Goal: Check status

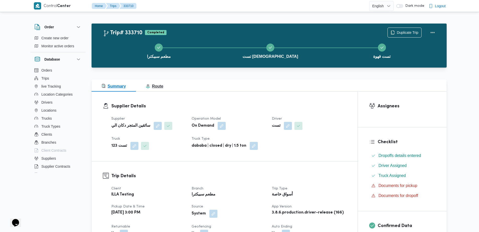
click at [162, 84] on span "Route" at bounding box center [154, 86] width 17 height 4
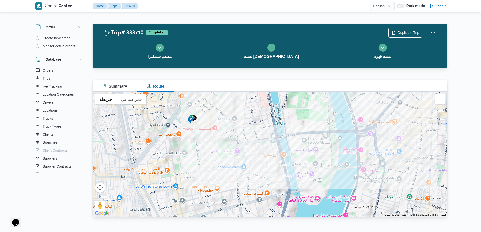
drag, startPoint x: 216, startPoint y: 126, endPoint x: 293, endPoint y: 124, distance: 77.5
click at [293, 124] on div at bounding box center [270, 154] width 355 height 125
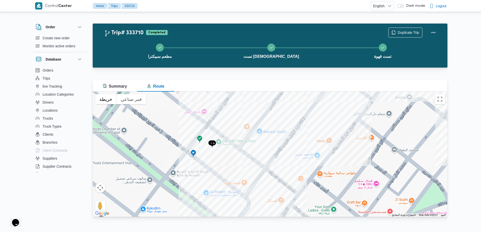
drag, startPoint x: 210, startPoint y: 100, endPoint x: 205, endPoint y: 170, distance: 70.6
click at [205, 170] on div at bounding box center [270, 154] width 355 height 125
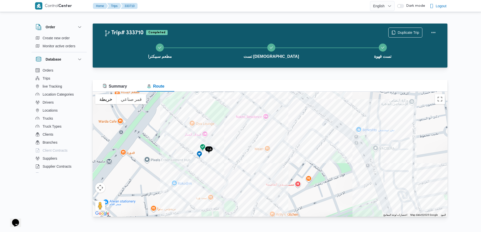
drag, startPoint x: 229, startPoint y: 186, endPoint x: 179, endPoint y: 200, distance: 51.3
click at [179, 200] on div at bounding box center [270, 154] width 355 height 125
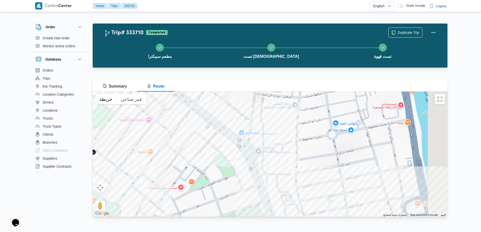
drag, startPoint x: 204, startPoint y: 144, endPoint x: 159, endPoint y: 110, distance: 56.6
click at [159, 110] on div at bounding box center [270, 154] width 355 height 125
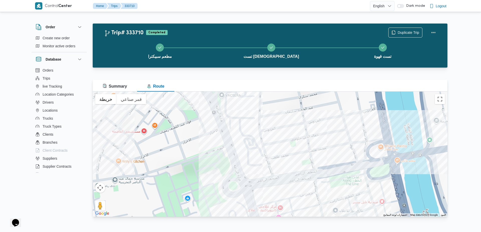
drag, startPoint x: 217, startPoint y: 155, endPoint x: 193, endPoint y: 110, distance: 51.0
click at [193, 110] on div at bounding box center [270, 154] width 355 height 125
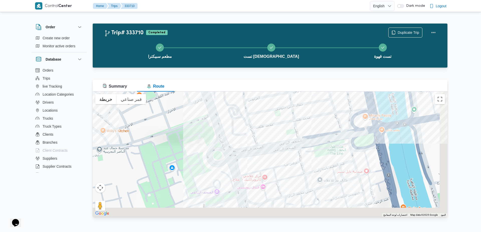
drag, startPoint x: 216, startPoint y: 153, endPoint x: 191, endPoint y: 115, distance: 45.9
click at [191, 115] on div at bounding box center [270, 154] width 355 height 125
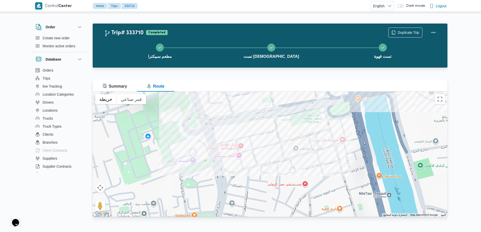
drag, startPoint x: 278, startPoint y: 130, endPoint x: 203, endPoint y: 168, distance: 83.7
click at [203, 168] on div at bounding box center [270, 154] width 355 height 125
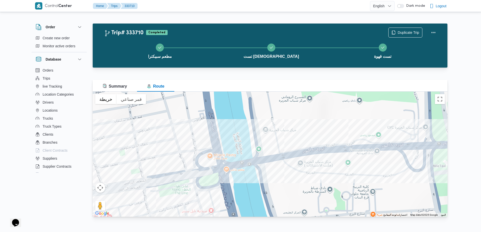
drag, startPoint x: 244, startPoint y: 160, endPoint x: 228, endPoint y: 163, distance: 16.4
click at [228, 163] on div at bounding box center [270, 154] width 355 height 125
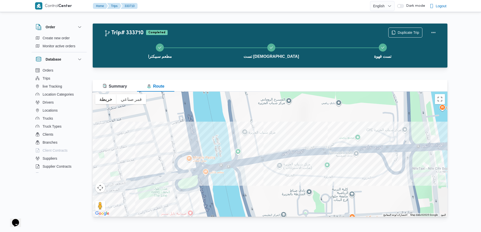
drag, startPoint x: 217, startPoint y: 168, endPoint x: 156, endPoint y: 183, distance: 63.0
click at [156, 183] on div at bounding box center [270, 154] width 355 height 125
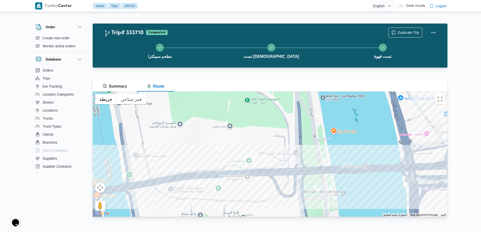
drag, startPoint x: 253, startPoint y: 180, endPoint x: 193, endPoint y: 185, distance: 60.9
click at [193, 185] on div at bounding box center [270, 154] width 355 height 125
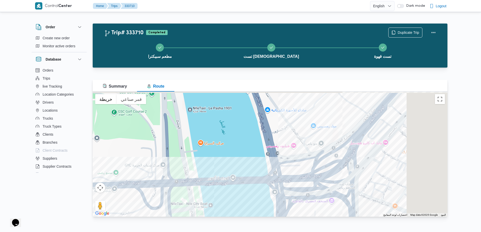
drag, startPoint x: 239, startPoint y: 180, endPoint x: 140, endPoint y: 184, distance: 98.3
click at [140, 184] on div at bounding box center [270, 154] width 355 height 125
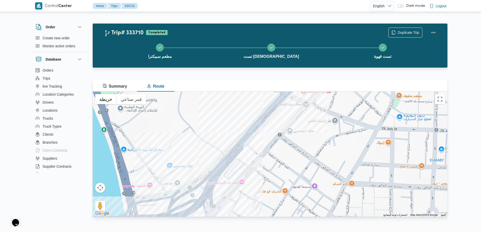
drag, startPoint x: 216, startPoint y: 176, endPoint x: 189, endPoint y: 208, distance: 42.4
click at [189, 208] on div at bounding box center [270, 154] width 355 height 125
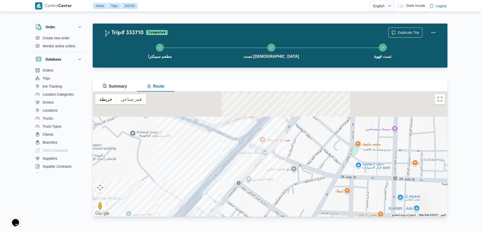
drag, startPoint x: 245, startPoint y: 143, endPoint x: 201, endPoint y: 199, distance: 71.0
click at [201, 199] on div at bounding box center [270, 154] width 355 height 125
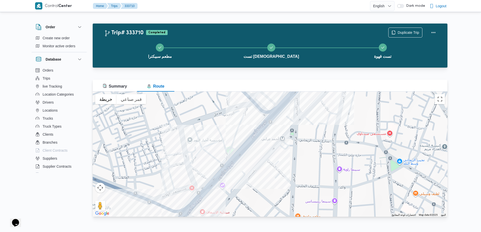
drag, startPoint x: 267, startPoint y: 138, endPoint x: 222, endPoint y: 182, distance: 62.7
click at [222, 182] on div at bounding box center [270, 154] width 355 height 125
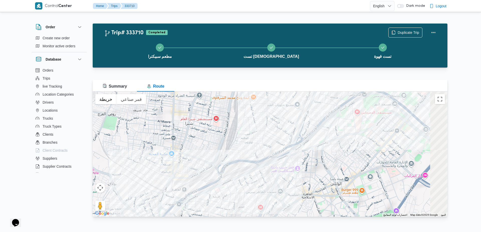
drag, startPoint x: 317, startPoint y: 118, endPoint x: 232, endPoint y: 182, distance: 106.7
click at [232, 182] on div at bounding box center [270, 154] width 355 height 125
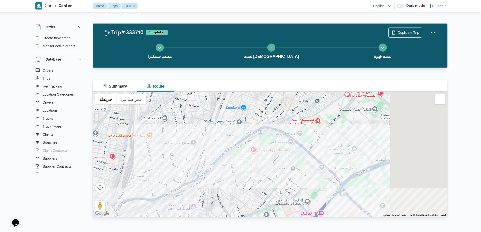
drag, startPoint x: 334, startPoint y: 143, endPoint x: 211, endPoint y: 137, distance: 122.5
click at [211, 137] on div at bounding box center [270, 154] width 355 height 125
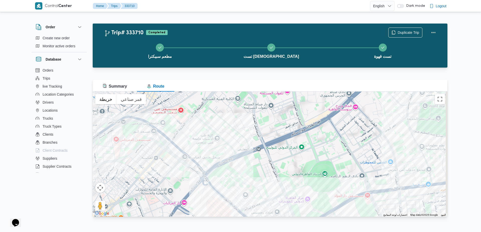
drag, startPoint x: 236, startPoint y: 190, endPoint x: 187, endPoint y: 125, distance: 81.3
click at [187, 125] on div at bounding box center [270, 154] width 355 height 125
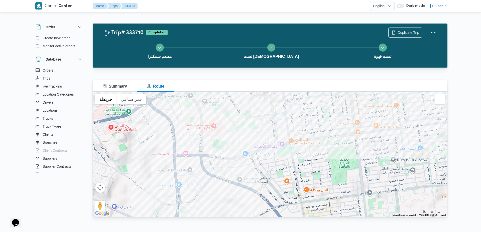
drag, startPoint x: 209, startPoint y: 162, endPoint x: 177, endPoint y: 140, distance: 38.8
click at [177, 140] on div at bounding box center [270, 154] width 355 height 125
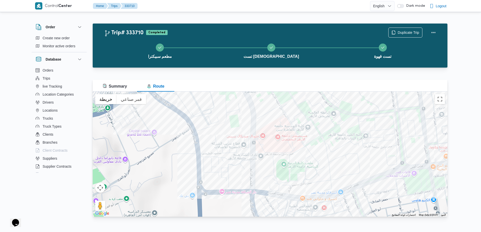
drag, startPoint x: 199, startPoint y: 145, endPoint x: 236, endPoint y: 196, distance: 63.6
click at [236, 196] on div at bounding box center [270, 154] width 355 height 125
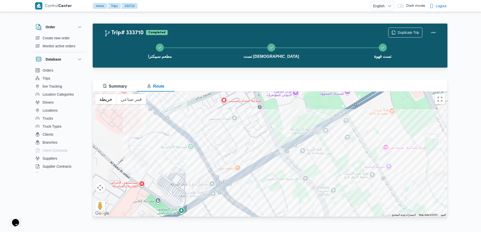
drag, startPoint x: 268, startPoint y: 175, endPoint x: 203, endPoint y: 183, distance: 65.7
click at [203, 183] on div at bounding box center [270, 154] width 355 height 125
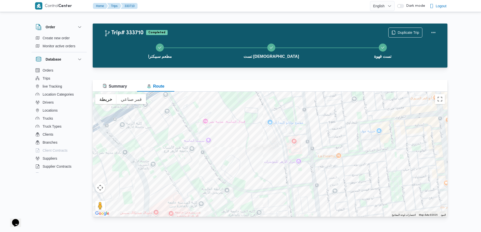
drag, startPoint x: 222, startPoint y: 183, endPoint x: 160, endPoint y: 132, distance: 80.1
click at [160, 132] on div at bounding box center [270, 154] width 355 height 125
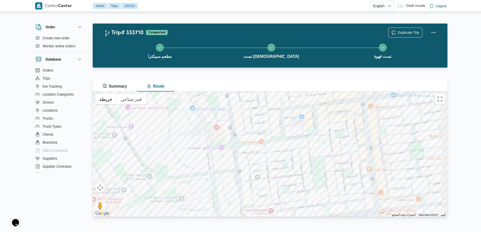
drag, startPoint x: 252, startPoint y: 144, endPoint x: 168, endPoint y: 167, distance: 87.4
click at [168, 167] on div at bounding box center [270, 154] width 355 height 125
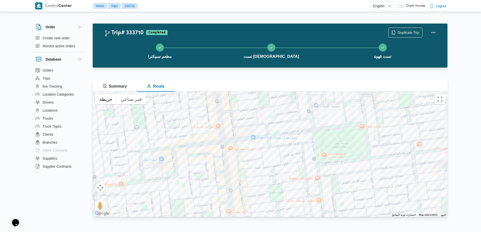
drag, startPoint x: 221, startPoint y: 142, endPoint x: 192, endPoint y: 168, distance: 39.6
click at [192, 168] on div at bounding box center [270, 154] width 355 height 125
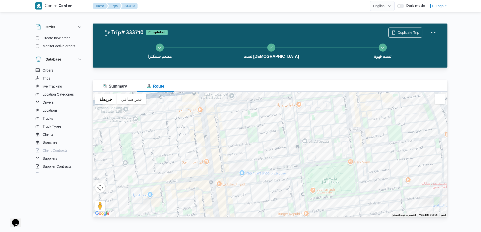
drag, startPoint x: 197, startPoint y: 141, endPoint x: 207, endPoint y: 158, distance: 19.7
click at [207, 158] on div at bounding box center [270, 154] width 355 height 125
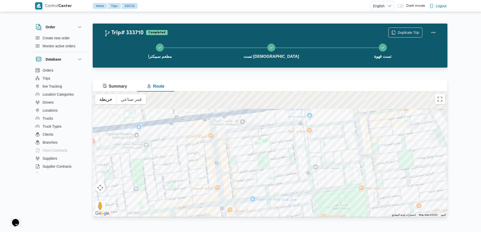
drag, startPoint x: 209, startPoint y: 141, endPoint x: 231, endPoint y: 187, distance: 50.5
click at [231, 187] on div at bounding box center [270, 154] width 355 height 125
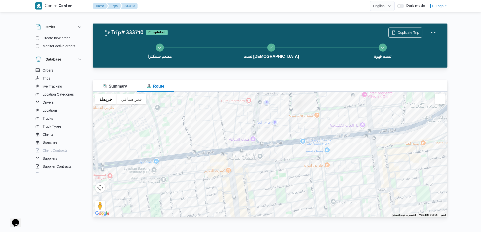
drag, startPoint x: 249, startPoint y: 143, endPoint x: 208, endPoint y: 180, distance: 55.7
click at [208, 180] on div at bounding box center [270, 154] width 355 height 125
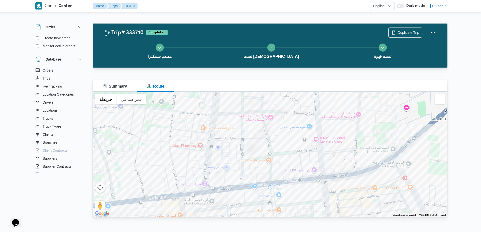
drag, startPoint x: 227, startPoint y: 128, endPoint x: 213, endPoint y: 184, distance: 57.2
click at [213, 184] on div at bounding box center [270, 154] width 355 height 125
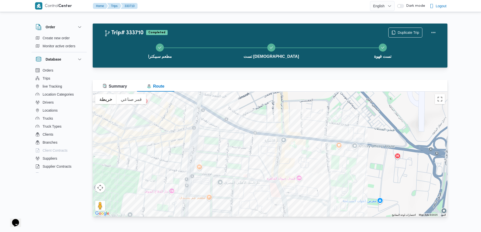
drag, startPoint x: 227, startPoint y: 130, endPoint x: 226, endPoint y: 162, distance: 32.1
click at [226, 162] on div at bounding box center [270, 154] width 355 height 125
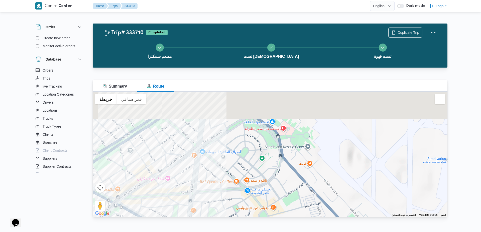
drag, startPoint x: 237, startPoint y: 132, endPoint x: 227, endPoint y: 176, distance: 44.8
click at [227, 176] on div at bounding box center [270, 154] width 355 height 125
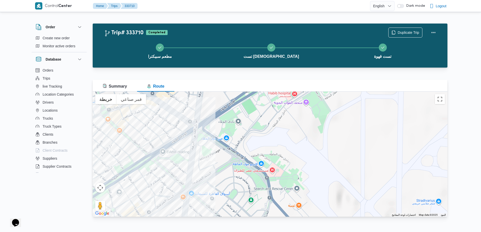
drag, startPoint x: 206, startPoint y: 151, endPoint x: 242, endPoint y: 108, distance: 56.6
click at [242, 108] on div at bounding box center [270, 154] width 355 height 125
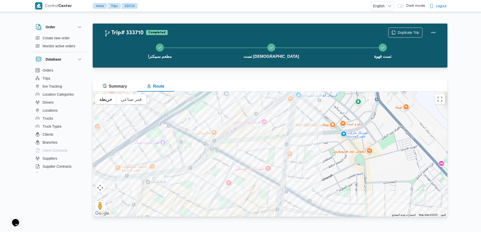
drag
click at [275, 143] on div at bounding box center [270, 154] width 355 height 125
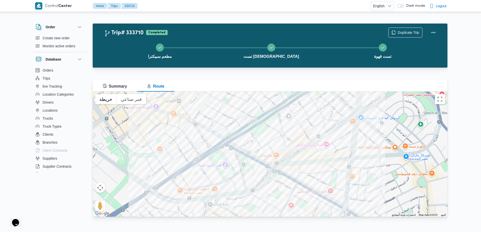
click at [205, 150] on div at bounding box center [270, 154] width 355 height 125
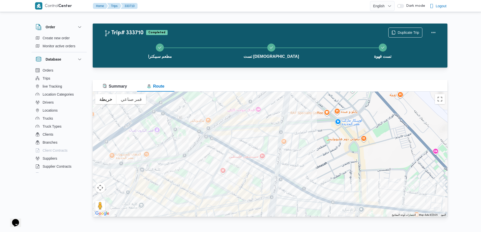
click at [189, 132] on div at bounding box center [270, 154] width 355 height 125
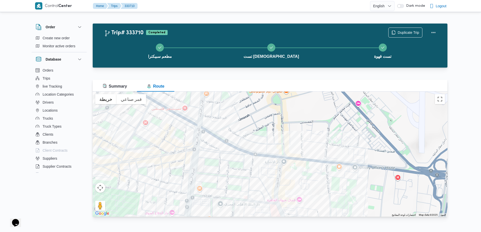
click at [193, 124] on div at bounding box center [270, 154] width 355 height 125
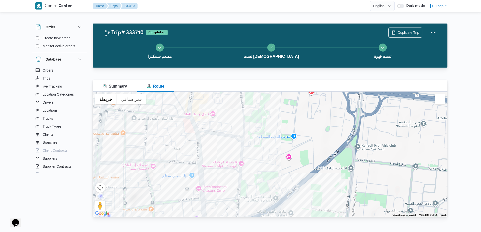
click at [193, 119] on div at bounding box center [270, 154] width 355 height 125
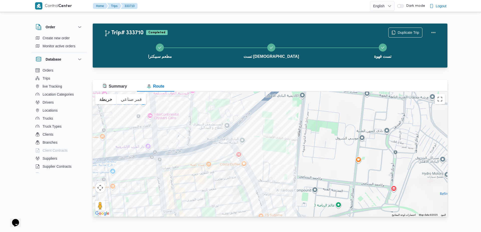
click at [174, 109] on div at bounding box center [270, 154] width 355 height 125
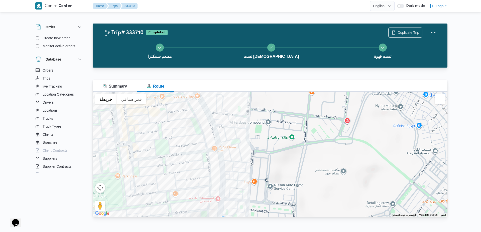
click at [183, 116] on div at bounding box center [270, 154] width 355 height 125
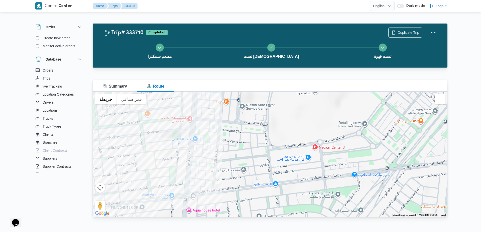
click at [222, 112] on div at bounding box center [270, 154] width 355 height 125
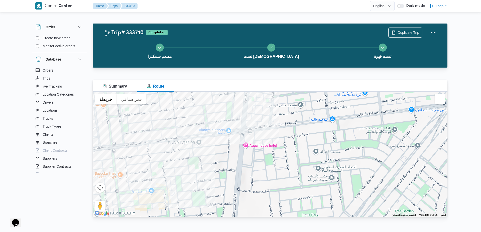
click at [213, 124] on div at bounding box center [270, 154] width 355 height 125
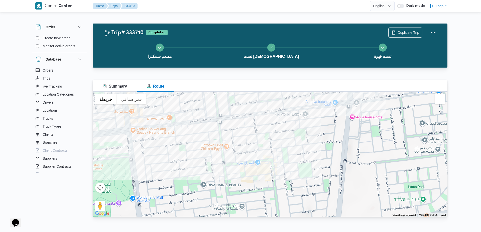
click at [253, 114] on div at bounding box center [270, 154] width 355 height 125
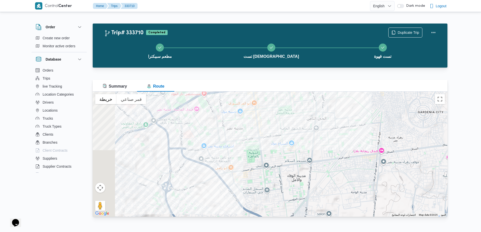
click at [237, 157] on div at bounding box center [270, 154] width 355 height 125
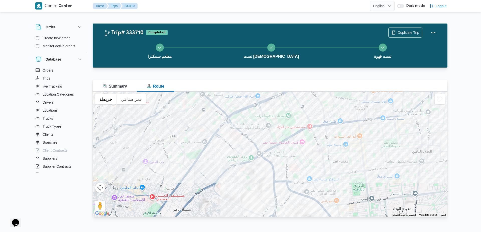
click at [232, 149] on div at bounding box center [270, 154] width 355 height 125
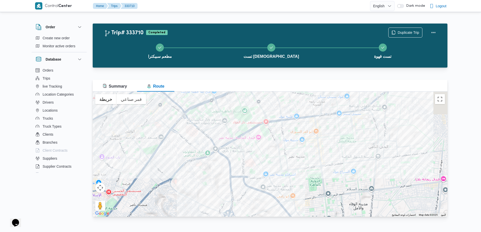
click at [328, 166] on div at bounding box center [270, 154] width 355 height 125
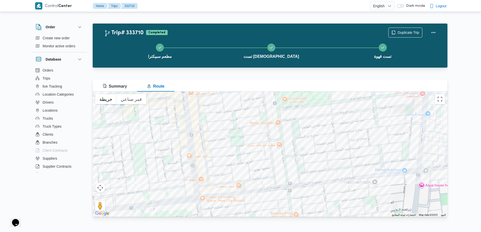
click at [372, 178] on div at bounding box center [270, 154] width 355 height 125
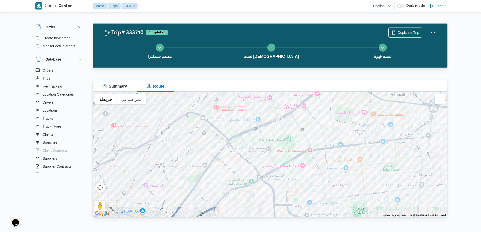
click at [303, 208] on div at bounding box center [270, 154] width 355 height 125
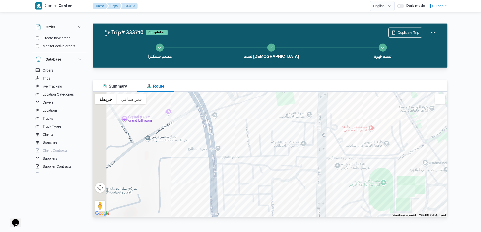
click at [280, 209] on div at bounding box center [270, 154] width 355 height 125
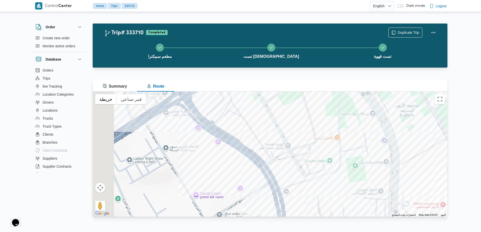
click at [276, 207] on div at bounding box center [270, 154] width 355 height 125
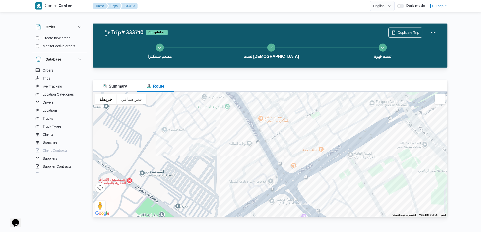
click at [284, 219] on div "Trip# 333710 Completed Duplicate Trip مطعم سبيكترا تست مسجد تست قهوة Summary Ro…" at bounding box center [238, 118] width 426 height 210
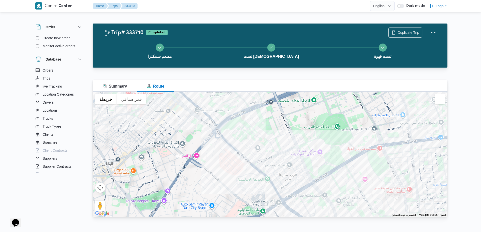
click at [316, 215] on div at bounding box center [270, 154] width 355 height 125
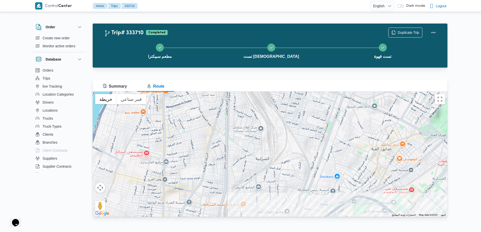
click at [305, 145] on div at bounding box center [270, 154] width 355 height 125
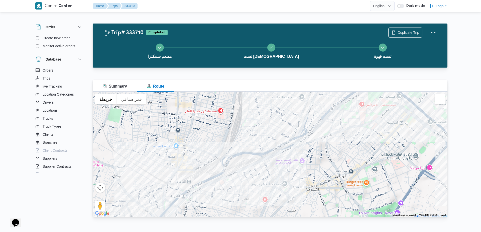
click at [333, 133] on div at bounding box center [270, 154] width 355 height 125
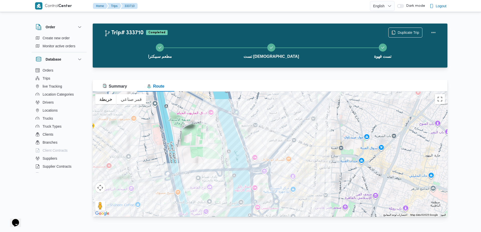
click at [355, 149] on div at bounding box center [270, 154] width 355 height 125
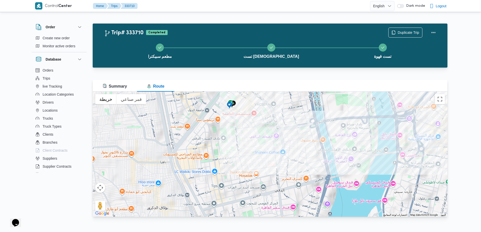
click at [240, 182] on div at bounding box center [270, 154] width 355 height 125
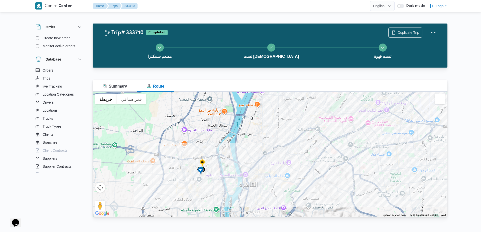
click at [263, 166] on div at bounding box center [270, 154] width 355 height 125
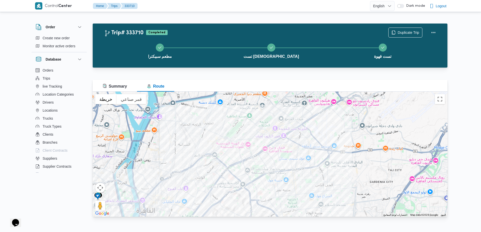
click at [273, 164] on div at bounding box center [270, 154] width 355 height 125
